Goal: Communication & Community: Answer question/provide support

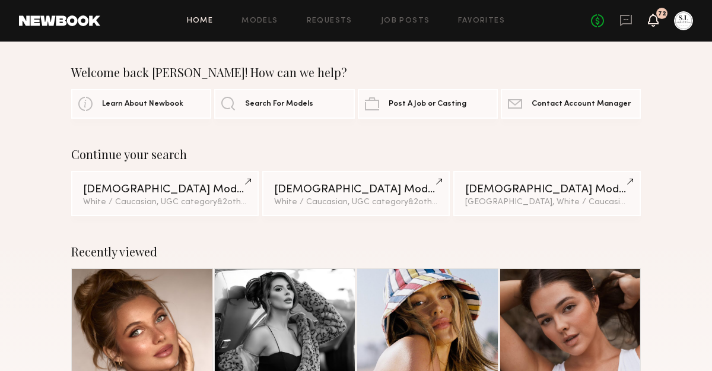
click at [648, 21] on icon at bounding box center [652, 19] width 9 height 8
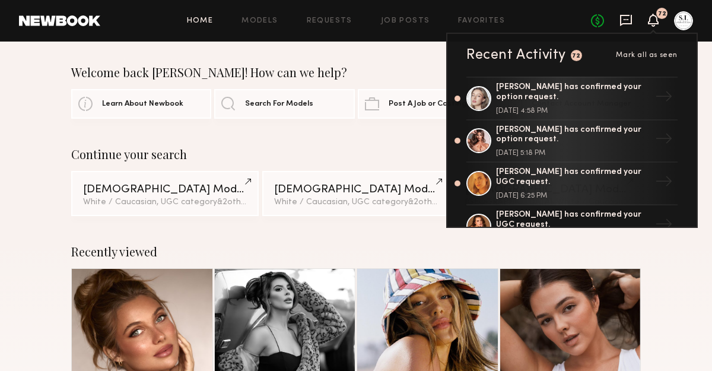
click at [628, 21] on icon at bounding box center [625, 20] width 13 height 13
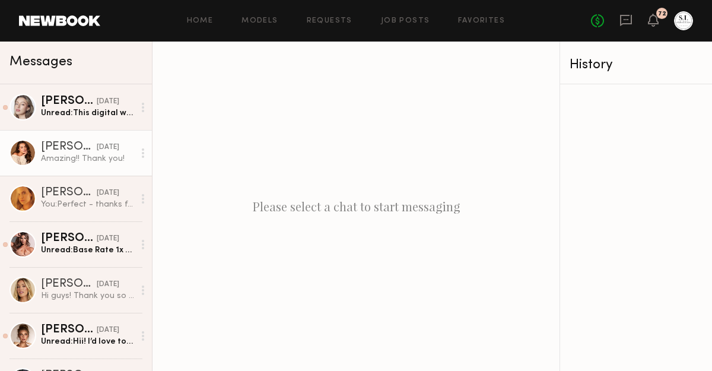
click at [46, 152] on div "Ava A." at bounding box center [69, 147] width 56 height 12
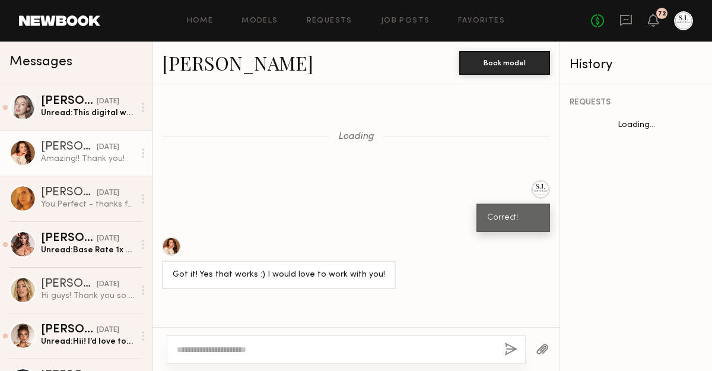
scroll to position [610, 0]
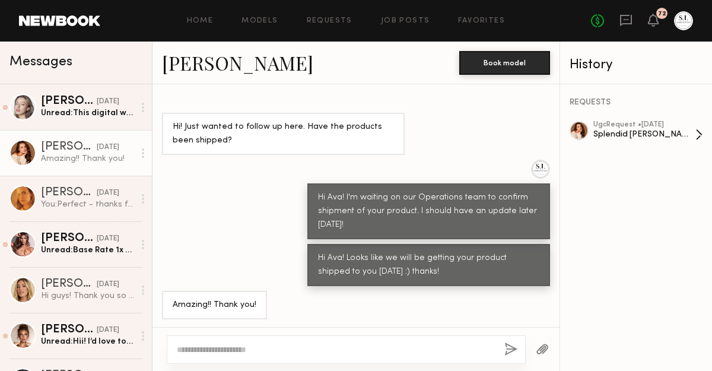
click at [623, 129] on div "Splendid [PERSON_NAME]" at bounding box center [644, 134] width 102 height 11
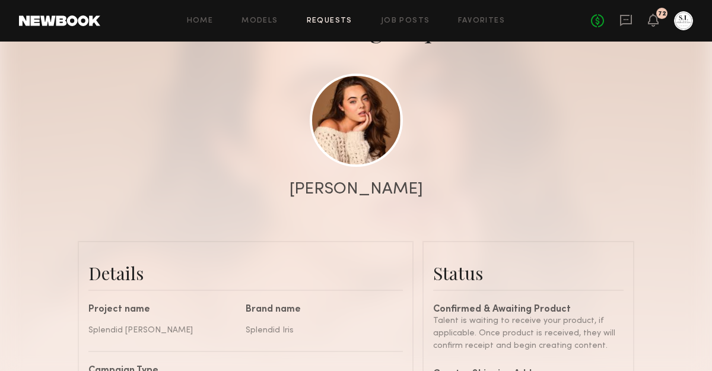
scroll to position [244, 0]
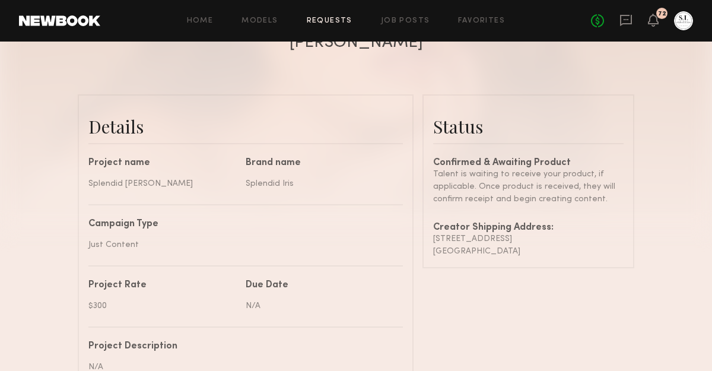
drag, startPoint x: 546, startPoint y: 255, endPoint x: 425, endPoint y: 242, distance: 122.2
click at [425, 242] on common-border "Status Confirmed & Awaiting Product Talent is waiting to receive your product, …" at bounding box center [528, 181] width 212 height 174
copy div "[STREET_ADDRESS]"
click at [539, 210] on div "Confirmed & Awaiting Product Talent is waiting to receive your product, if appl…" at bounding box center [528, 207] width 190 height 99
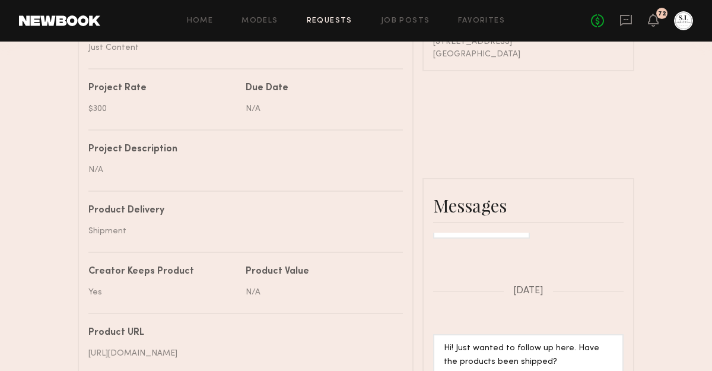
scroll to position [389, 0]
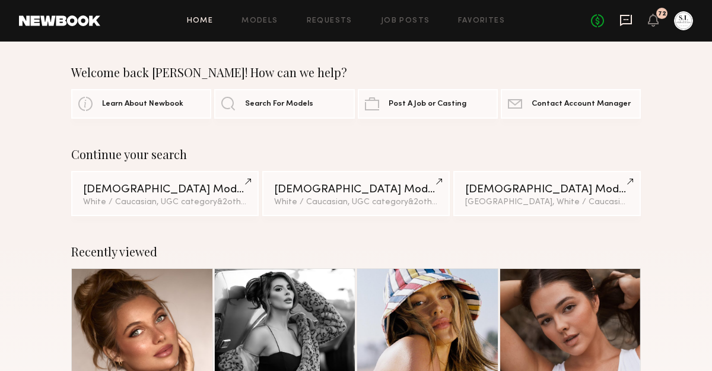
click at [625, 17] on icon at bounding box center [625, 20] width 13 height 13
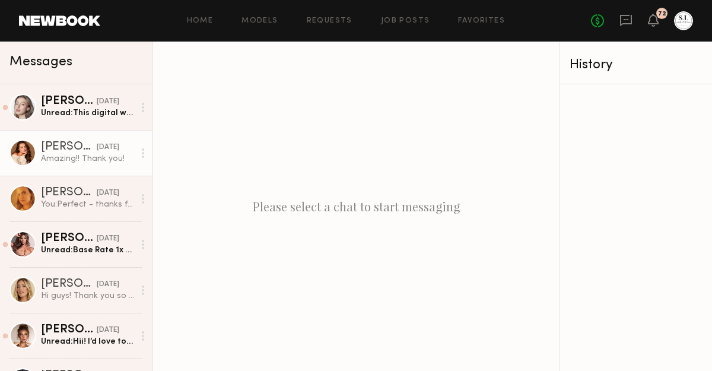
click at [81, 159] on div "Amazing!! Thank you!" at bounding box center [87, 158] width 93 height 11
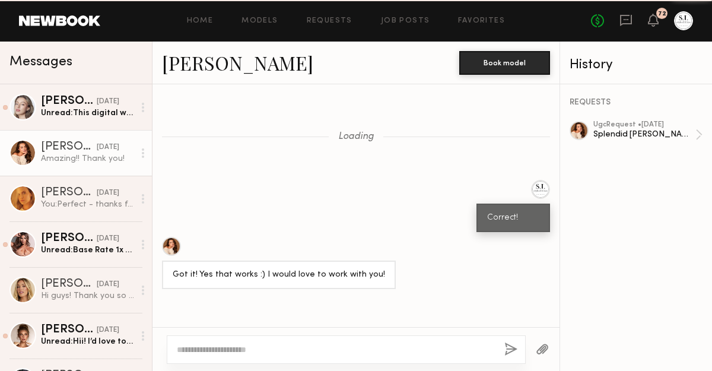
scroll to position [610, 0]
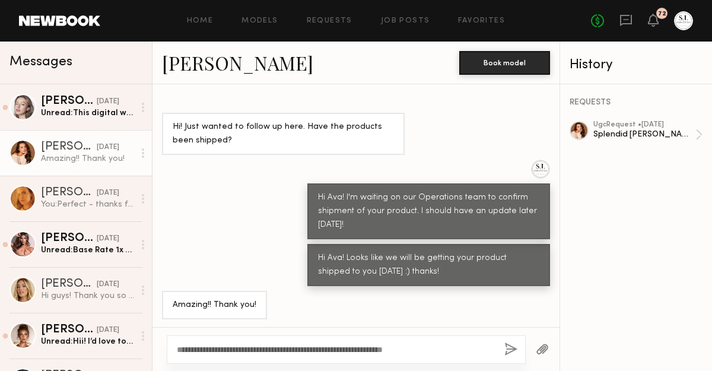
type textarea "**********"
click at [508, 350] on button "button" at bounding box center [510, 349] width 13 height 15
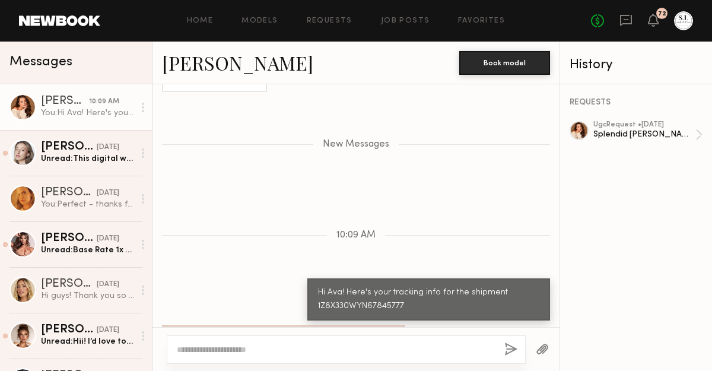
scroll to position [935, 0]
